Goal: Find specific page/section: Find specific page/section

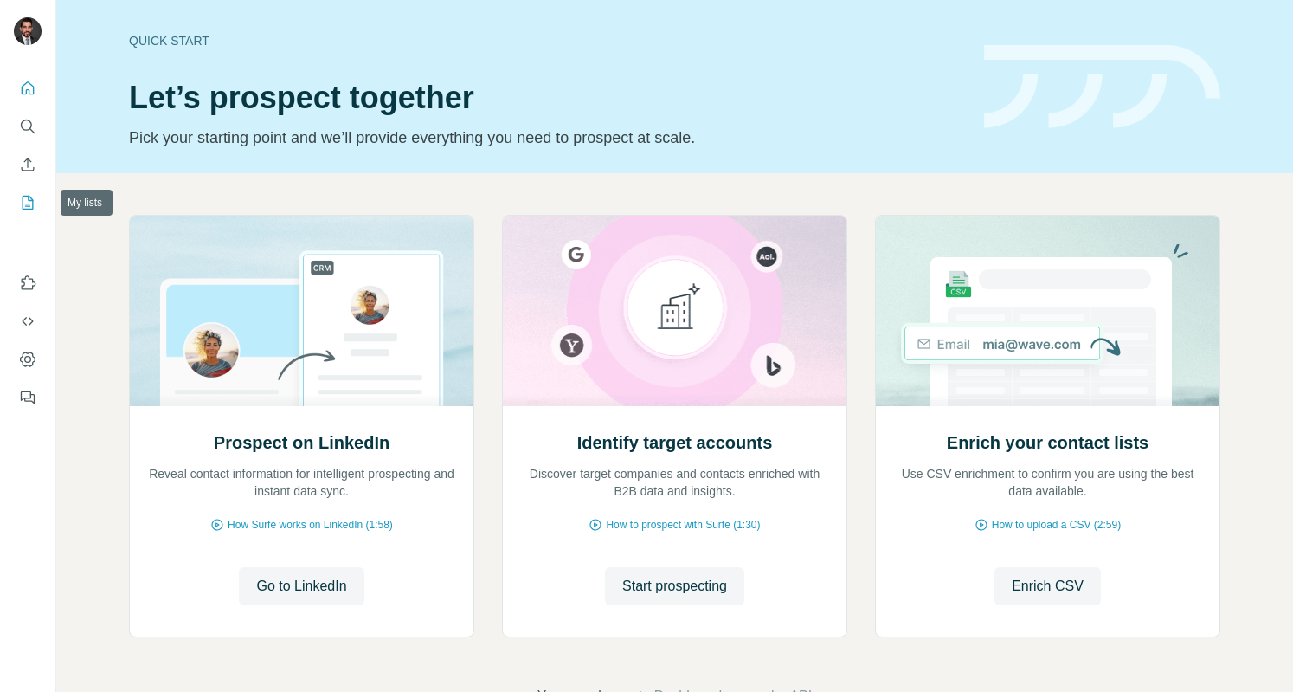
click at [27, 204] on icon "My lists" at bounding box center [29, 201] width 9 height 11
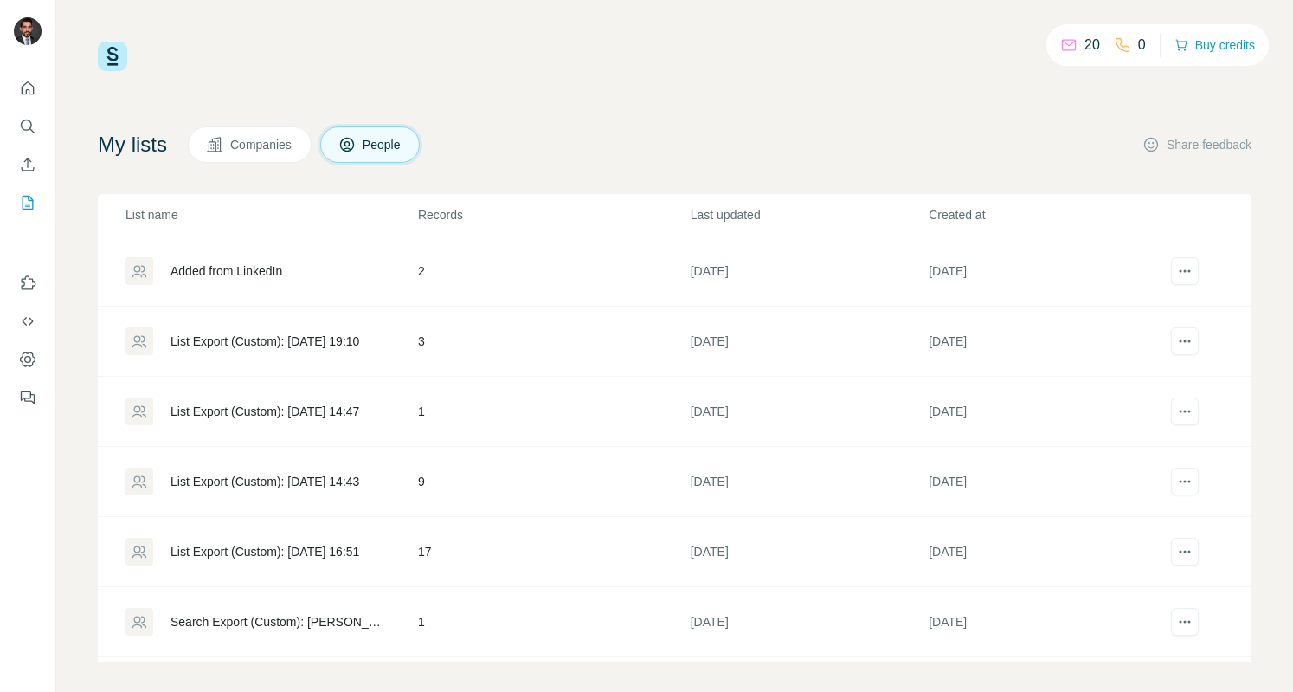
click at [209, 271] on div "Added from LinkedIn" at bounding box center [227, 270] width 112 height 17
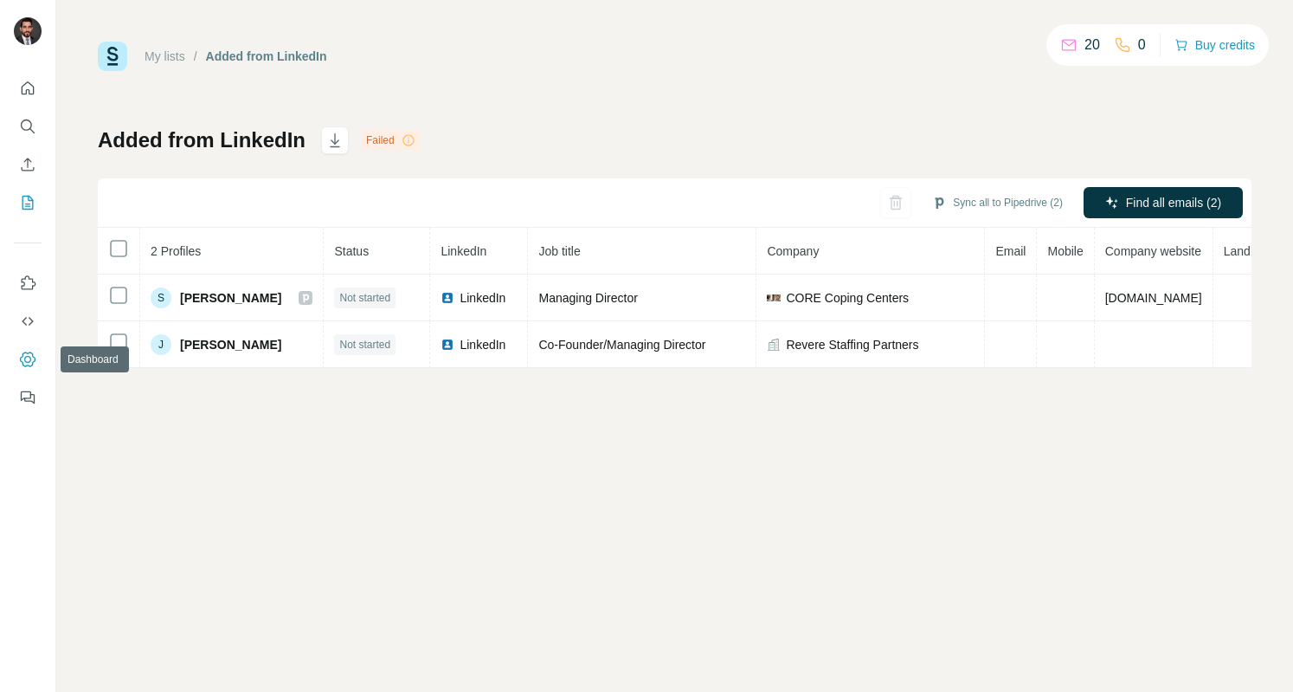
click at [33, 363] on icon "Dashboard" at bounding box center [27, 359] width 17 height 17
click at [29, 203] on icon "My lists" at bounding box center [29, 201] width 9 height 11
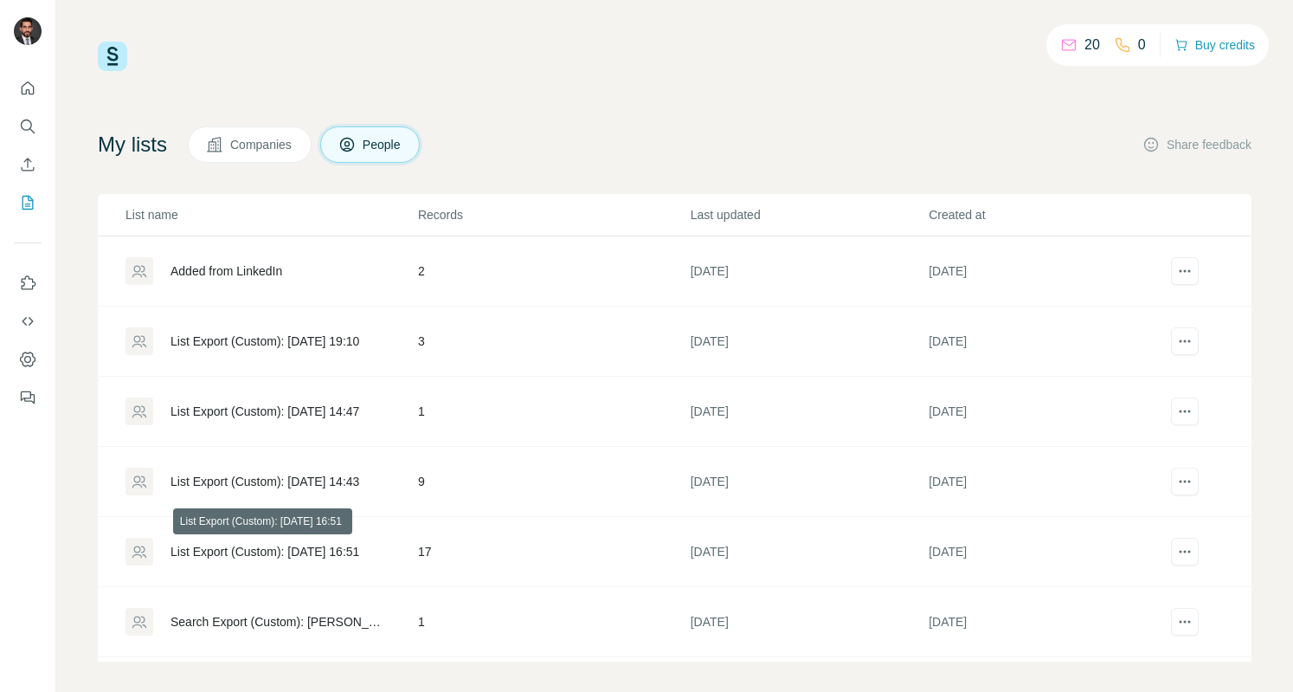
click at [253, 548] on div "List Export (Custom): [DATE] 16:51" at bounding box center [265, 551] width 189 height 17
